Goal: Information Seeking & Learning: Find specific fact

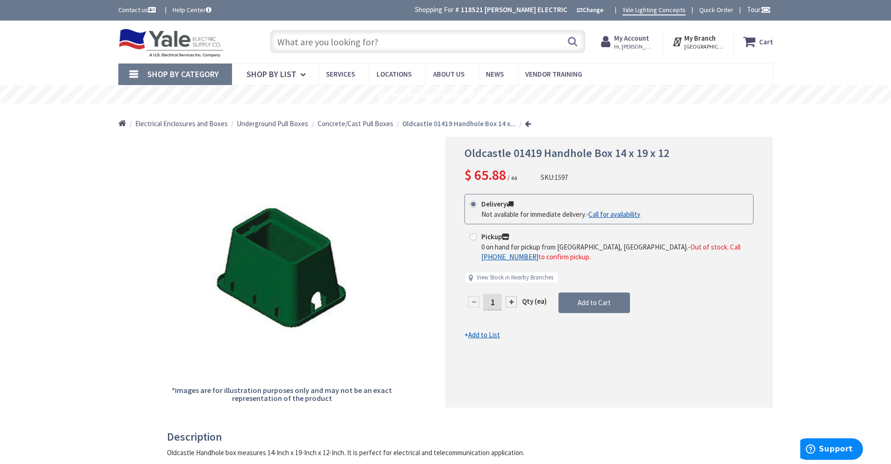
click at [316, 45] on input "text" at bounding box center [428, 41] width 316 height 23
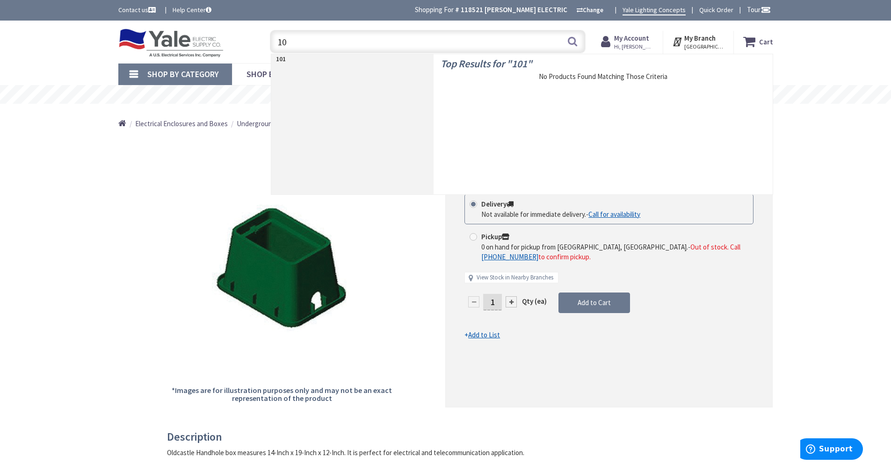
type input "1"
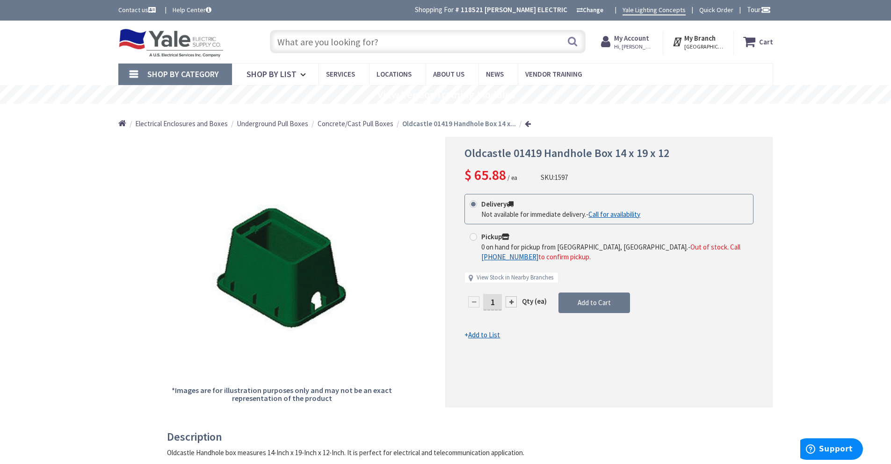
click at [781, 214] on main "Back *Images are for illustration purposes only and may not be an exact represe…" at bounding box center [445, 435] width 701 height 596
click at [319, 42] on input "text" at bounding box center [428, 41] width 316 height 23
paste input "Oldcastle 10151231 HDPE Flared Wall T Cover Carson TrussT 1015 Series"
type input "Oldcastle 10151231 HDPE Flared Wall T Cover Carson TrussT 1015 Series"
click at [572, 39] on button "Search" at bounding box center [572, 41] width 12 height 21
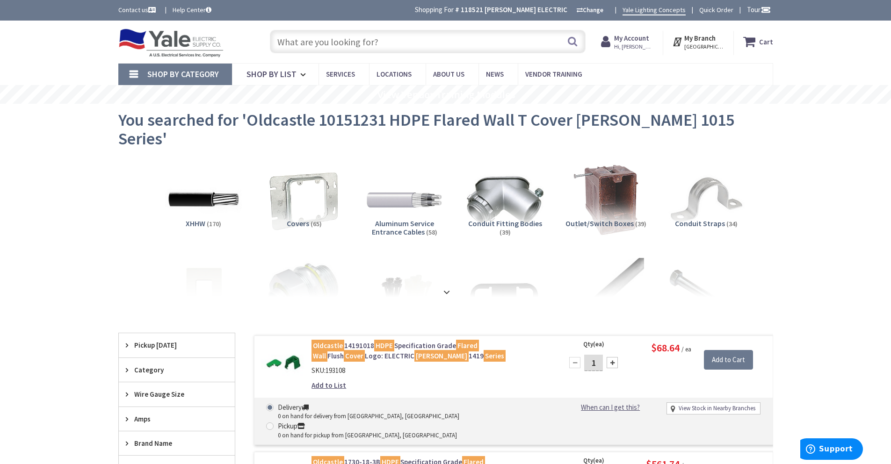
click at [345, 41] on input "text" at bounding box center [428, 41] width 316 height 23
